Goal: Task Accomplishment & Management: Use online tool/utility

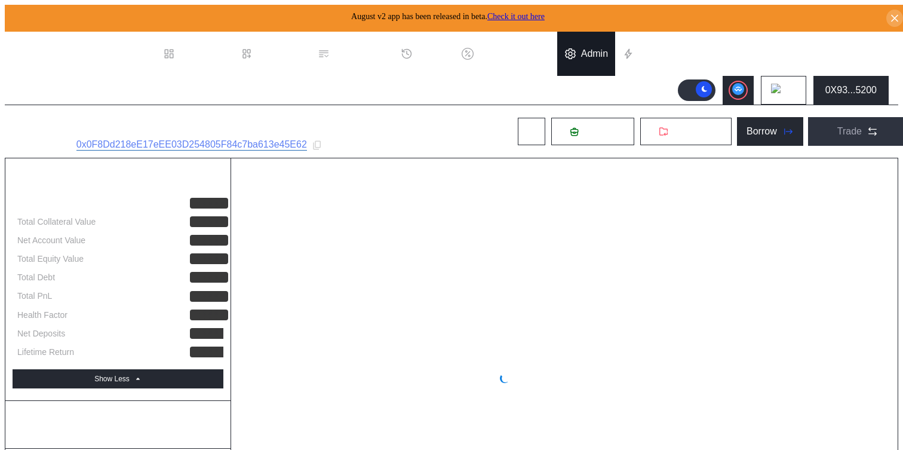
click at [596, 48] on div "Admin" at bounding box center [594, 53] width 27 height 11
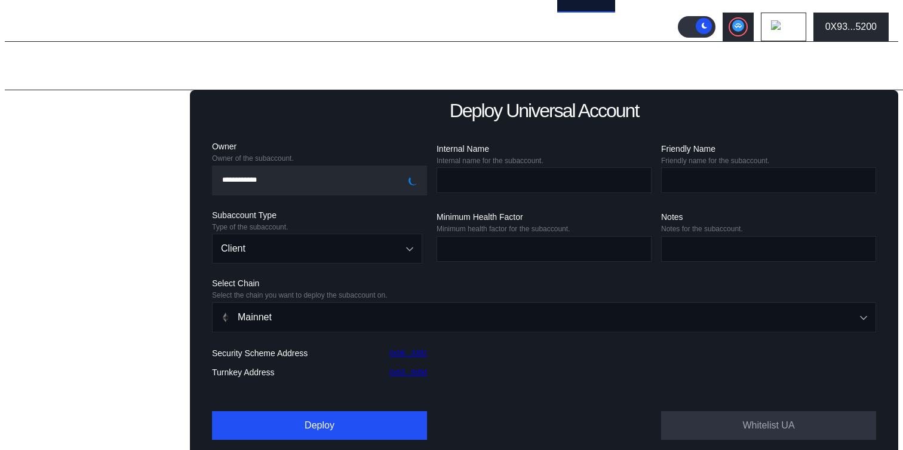
scroll to position [76, 0]
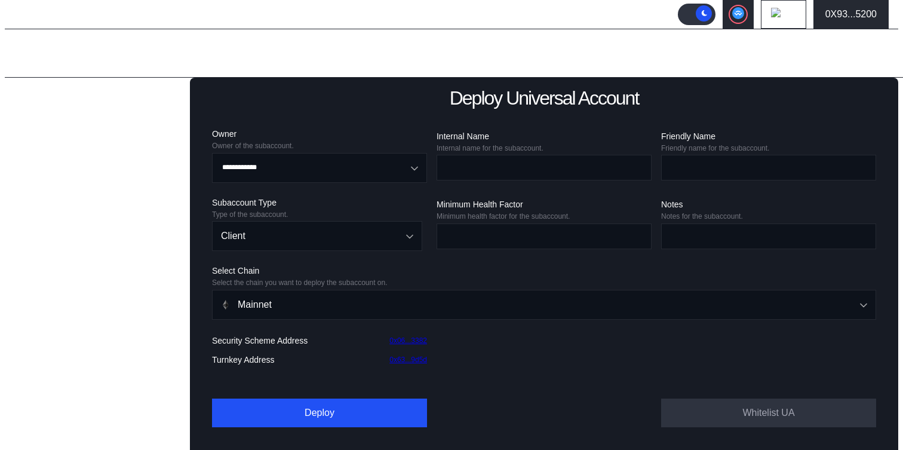
click at [73, 191] on div "Deploy Existing Universal Subaccount" at bounding box center [98, 178] width 139 height 25
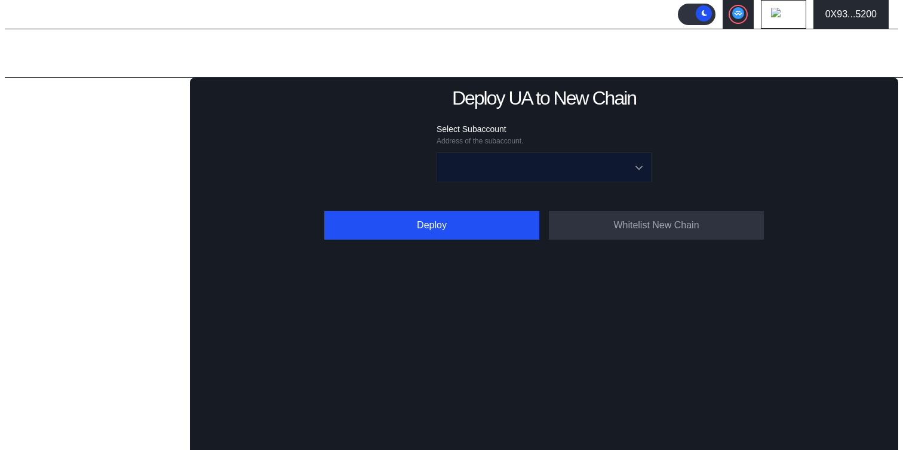
click at [535, 170] on input "Open menu" at bounding box center [537, 167] width 184 height 29
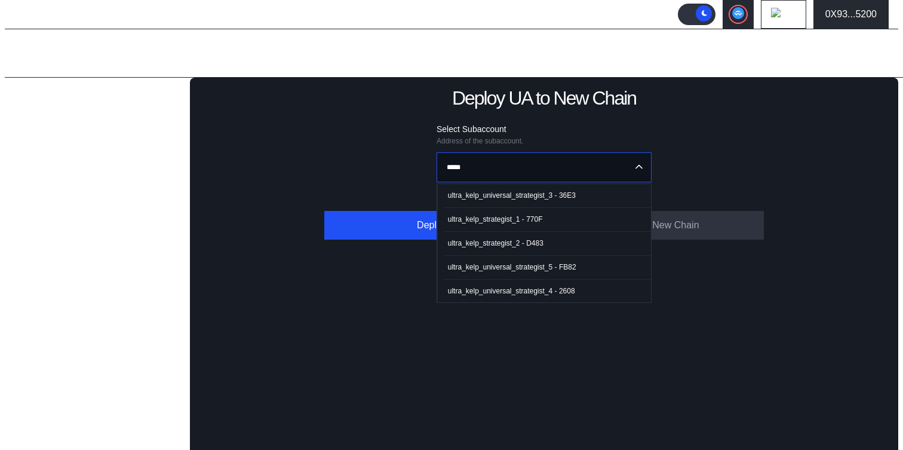
click at [549, 191] on div "ultra_kelp_universal_strategist_3 - 36E3" at bounding box center [512, 195] width 128 height 8
type input "**********"
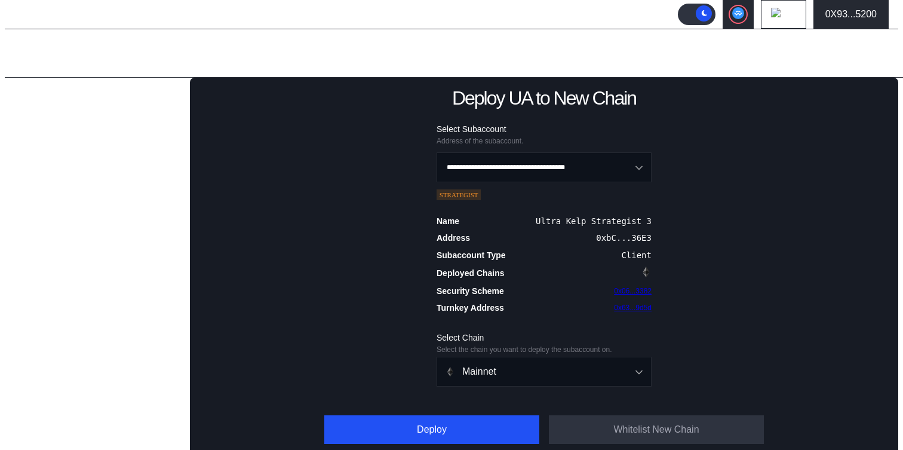
scroll to position [79, 0]
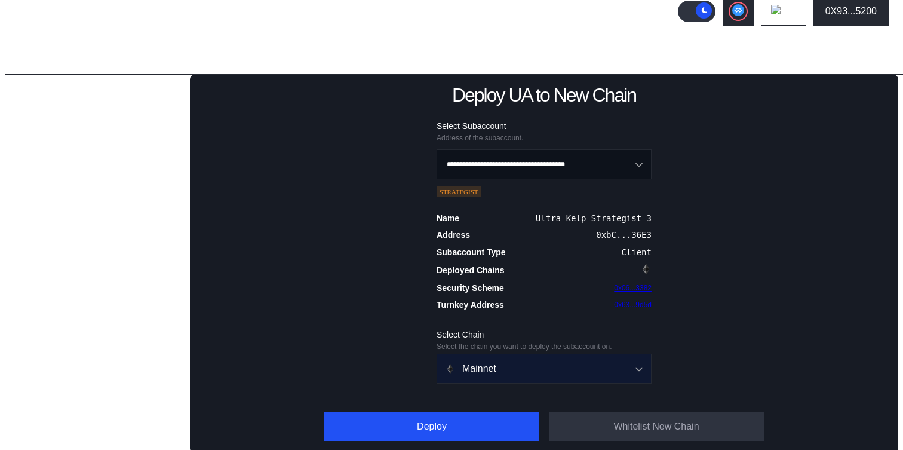
click at [487, 367] on div "Mainnet" at bounding box center [533, 368] width 176 height 11
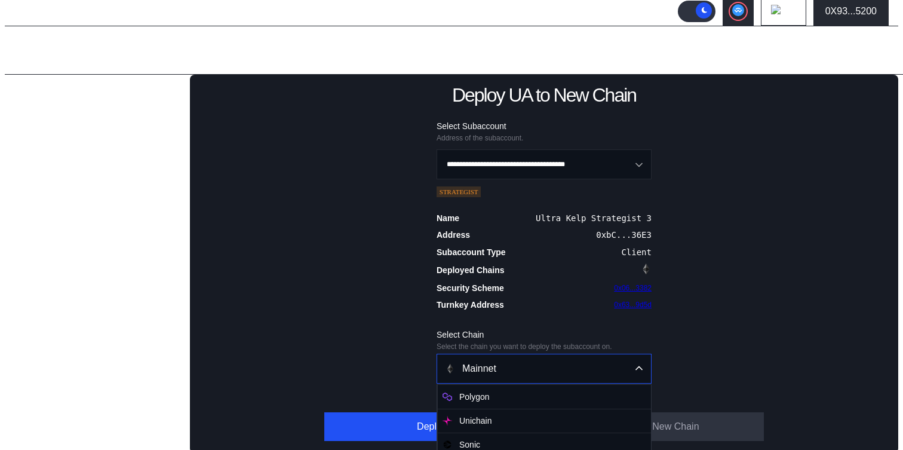
click at [499, 369] on div "Mainnet" at bounding box center [533, 368] width 176 height 11
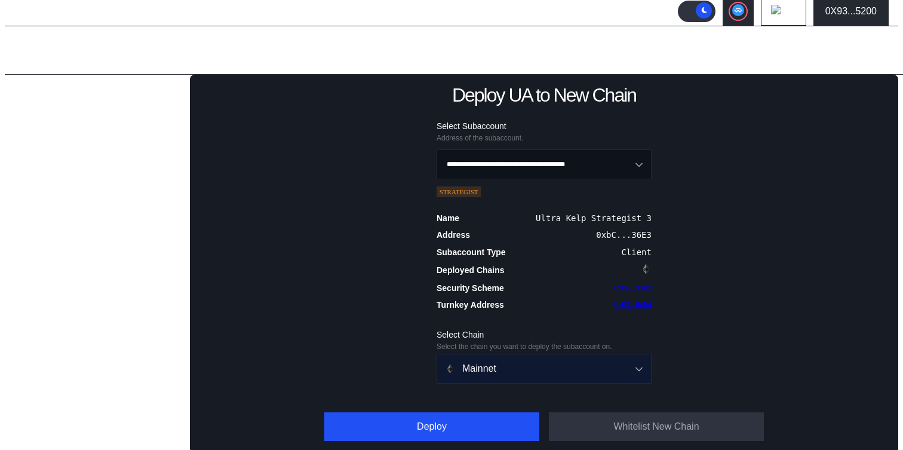
click at [503, 371] on div "Mainnet" at bounding box center [533, 368] width 176 height 11
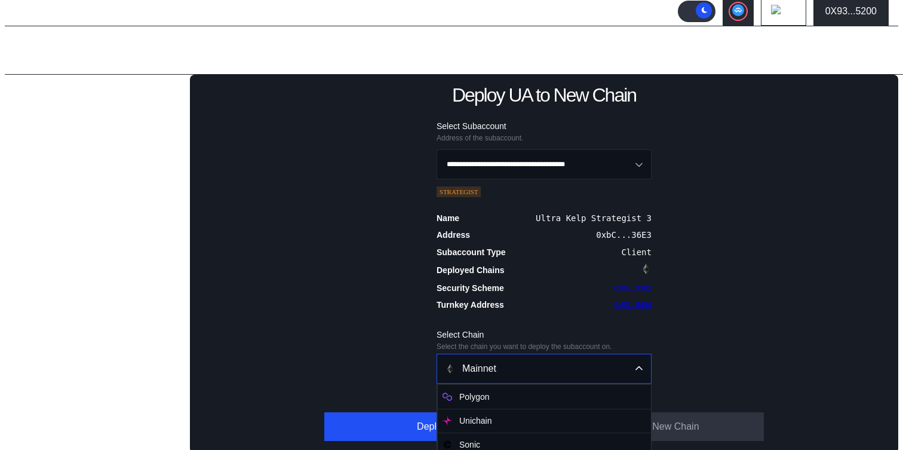
scroll to position [252, 0]
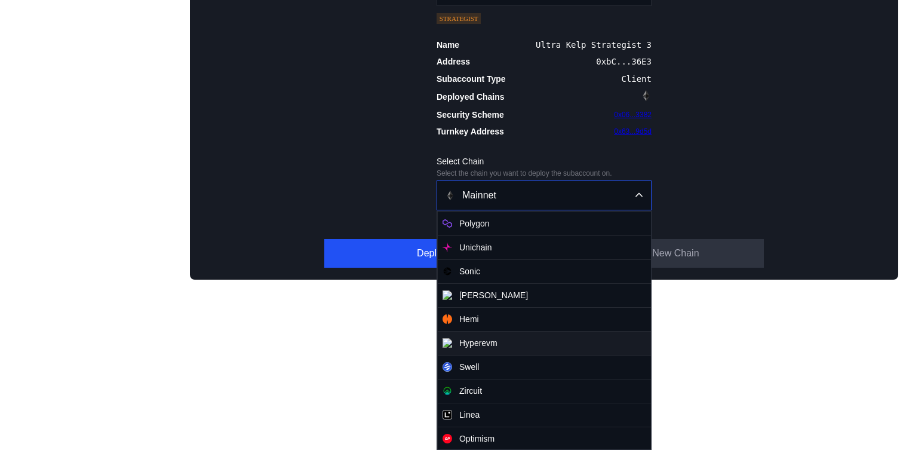
click at [489, 343] on span "Hyperevm" at bounding box center [544, 343] width 213 height 24
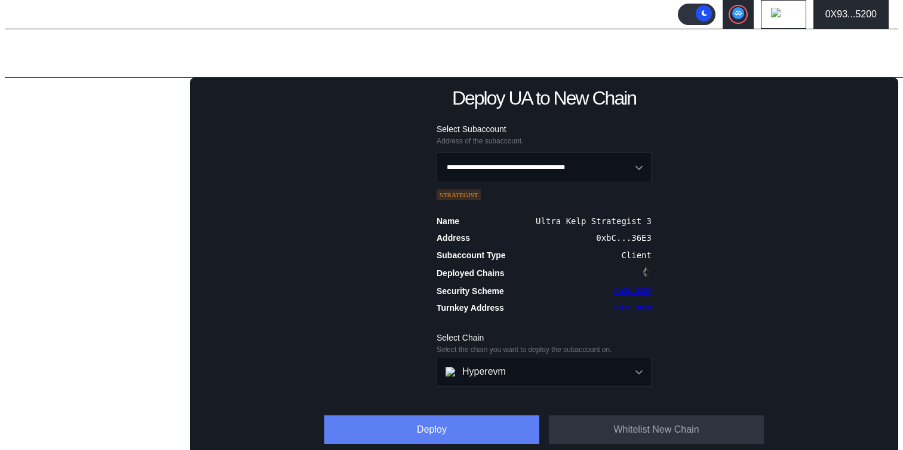
click at [343, 429] on button "Deploy" at bounding box center [431, 429] width 215 height 29
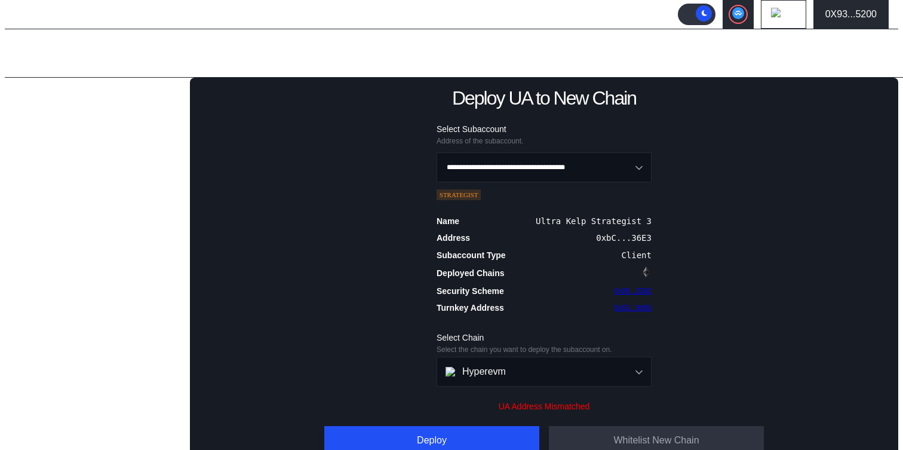
scroll to position [90, 0]
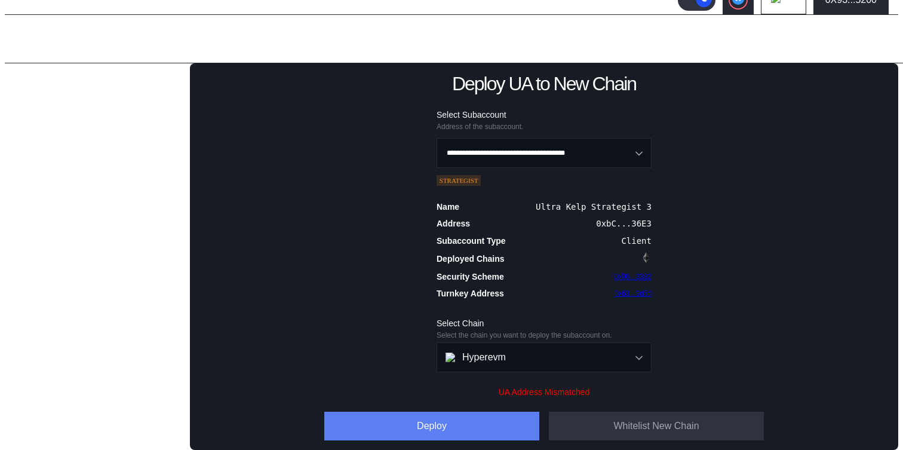
click at [432, 421] on button "Deploy" at bounding box center [431, 425] width 215 height 29
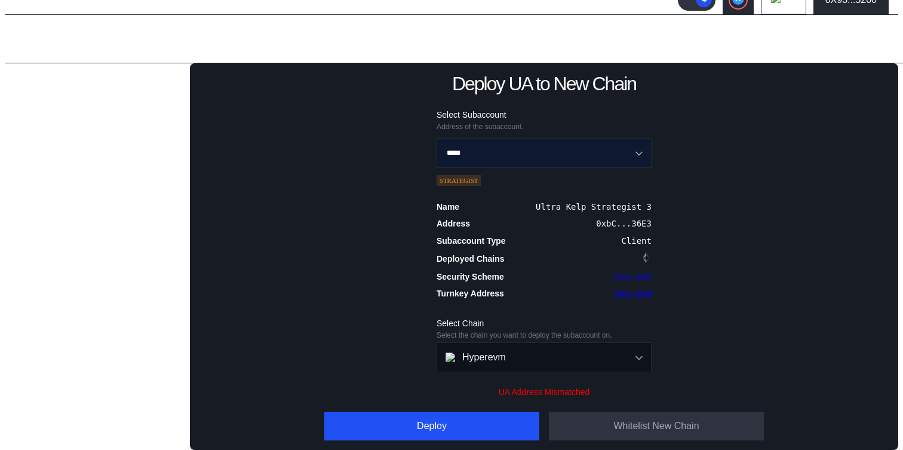
click at [578, 145] on input "*****" at bounding box center [537, 153] width 184 height 29
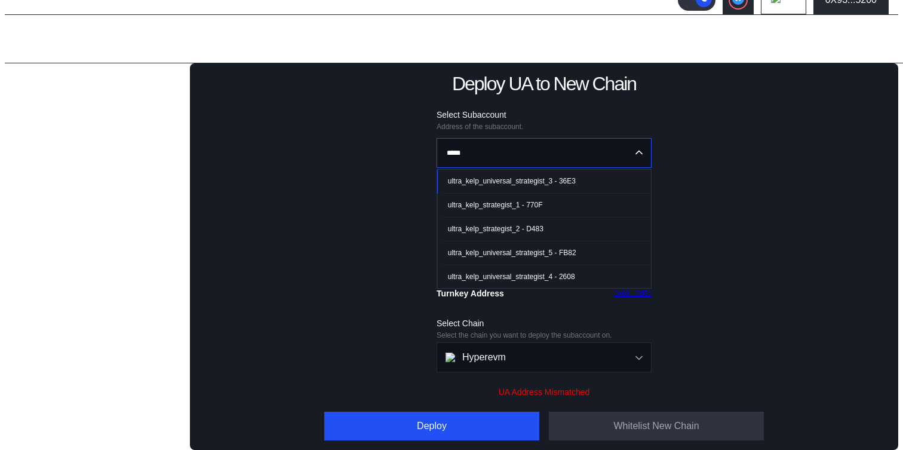
click at [546, 275] on div "ultra_kelp_universal_strategist_4 - 2608" at bounding box center [511, 276] width 127 height 8
type input "**********"
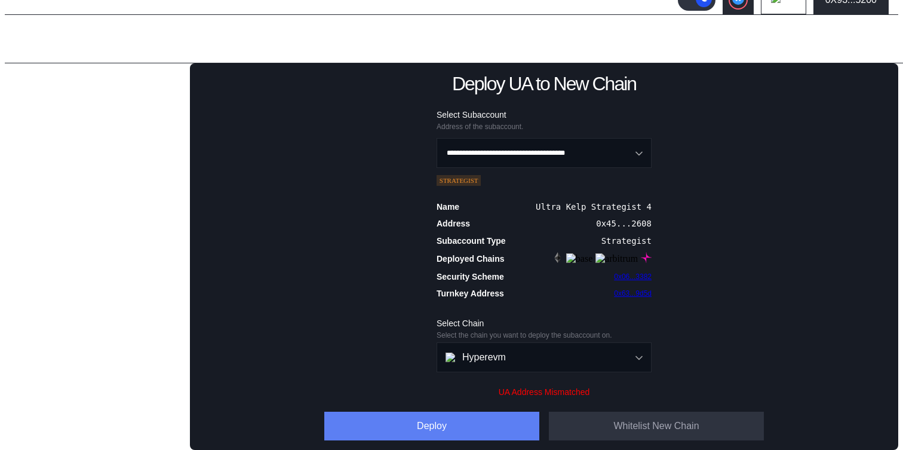
click at [476, 425] on button "Deploy" at bounding box center [431, 425] width 215 height 29
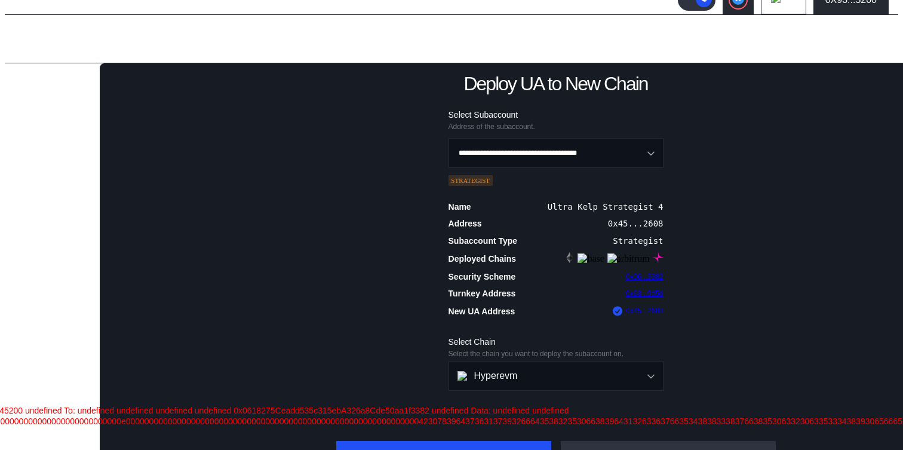
scroll to position [119, 0]
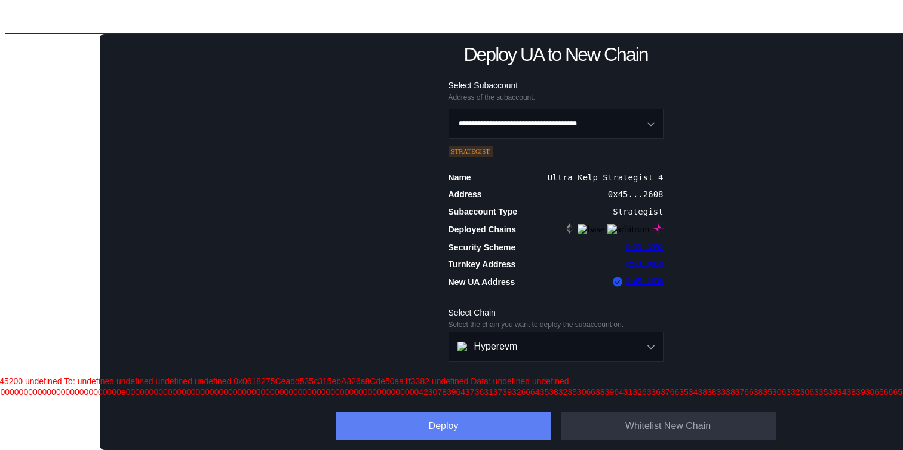
click at [464, 430] on button "Deploy" at bounding box center [443, 425] width 215 height 29
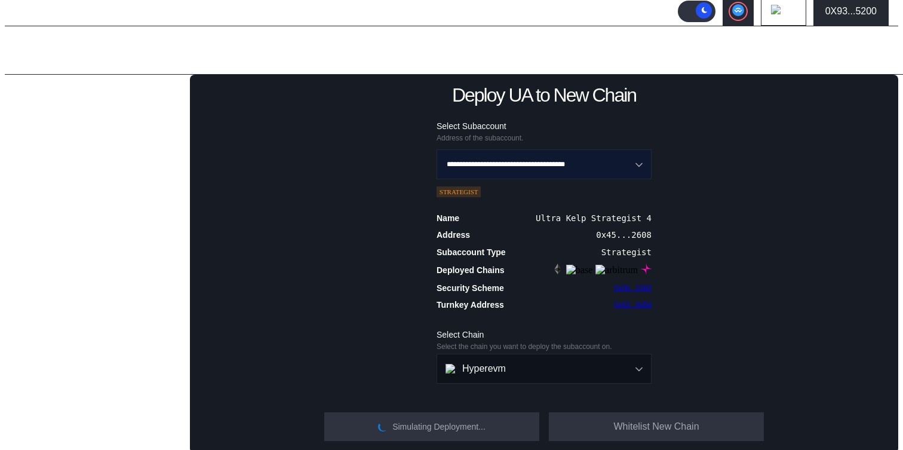
scroll to position [97, 0]
